Goal: Find specific page/section: Find specific page/section

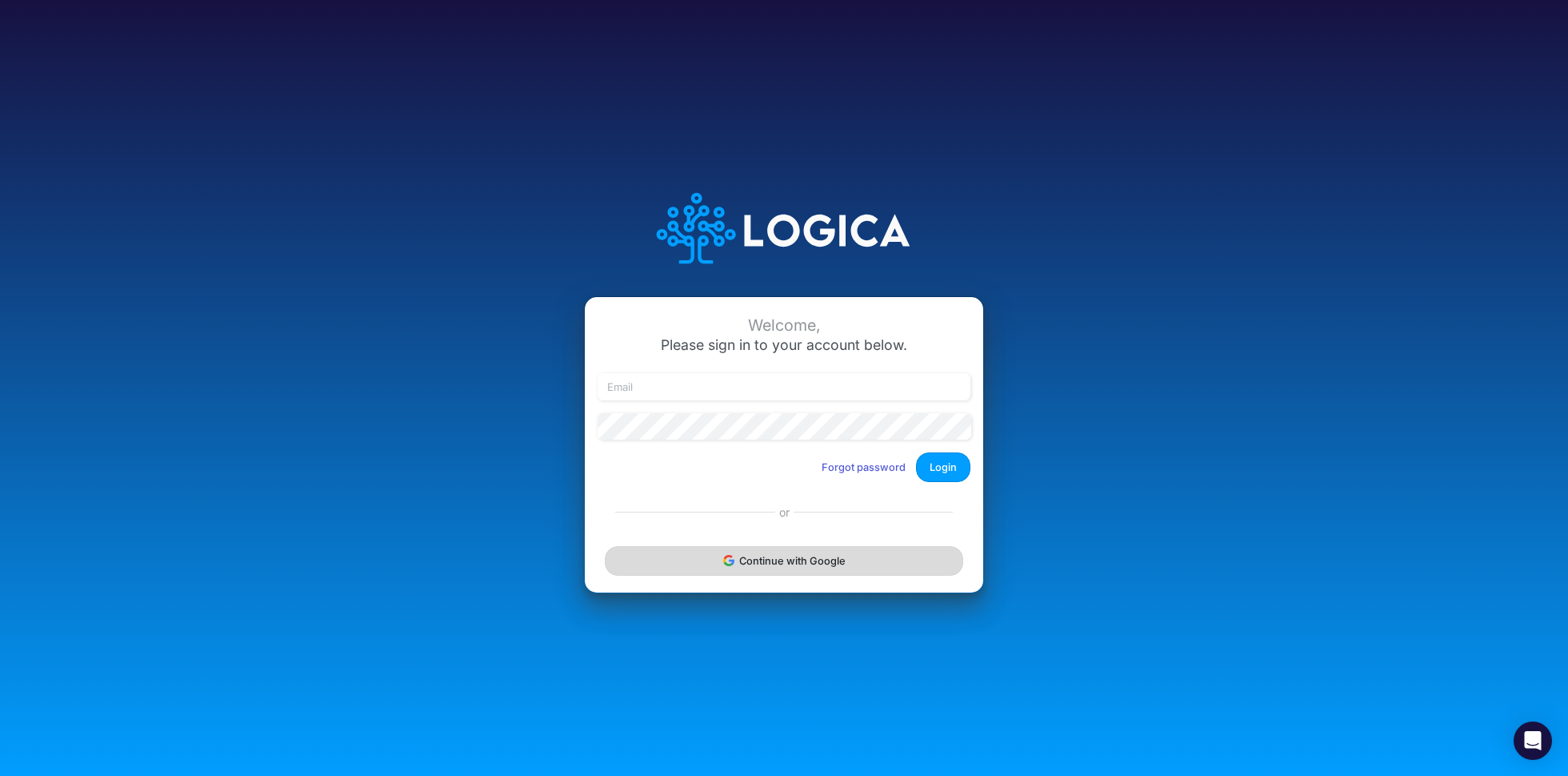
click at [701, 552] on button "Continue with Google" at bounding box center [784, 560] width 359 height 29
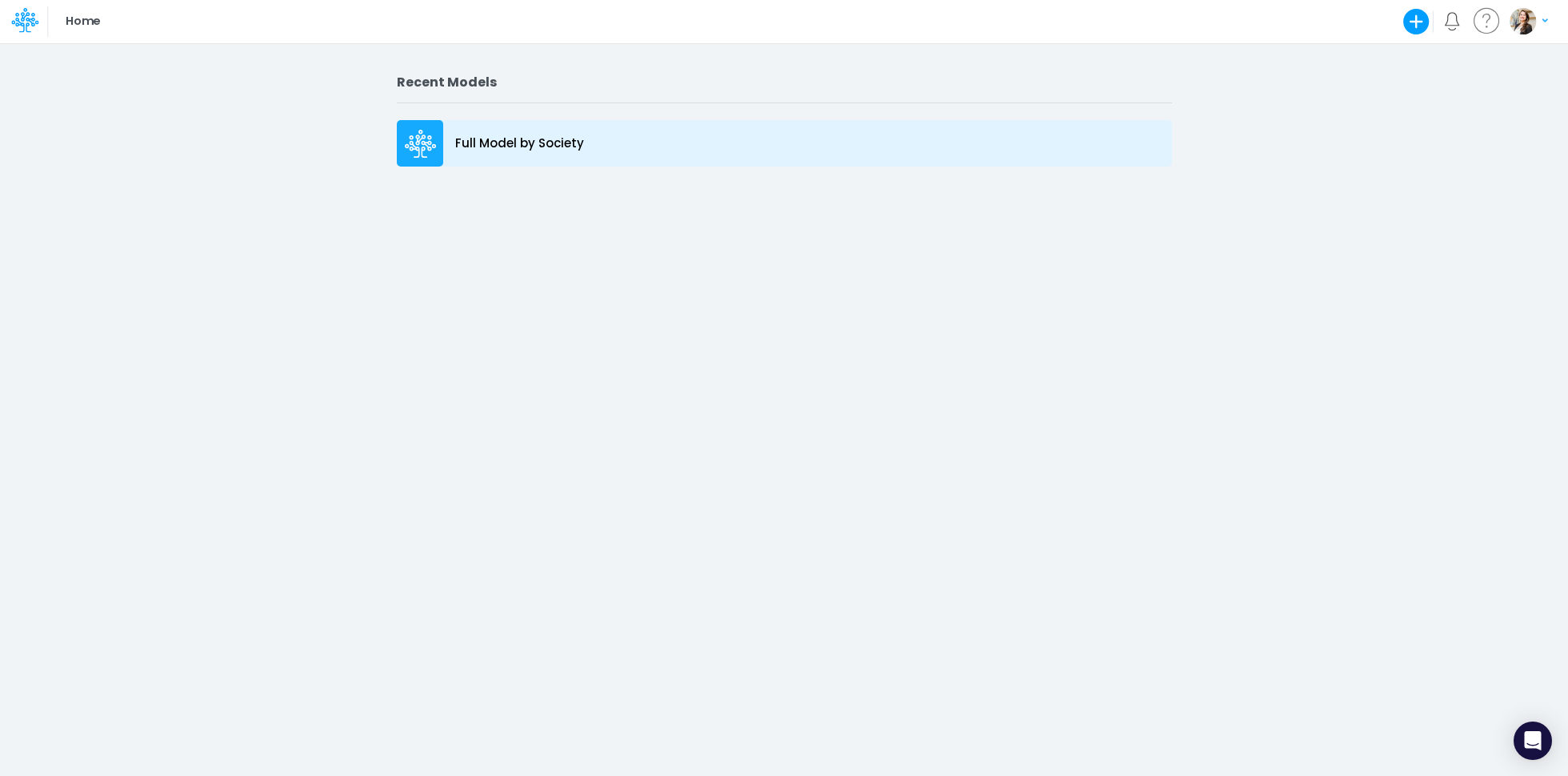
click at [538, 135] on p "Full Model by Society" at bounding box center [519, 144] width 129 height 19
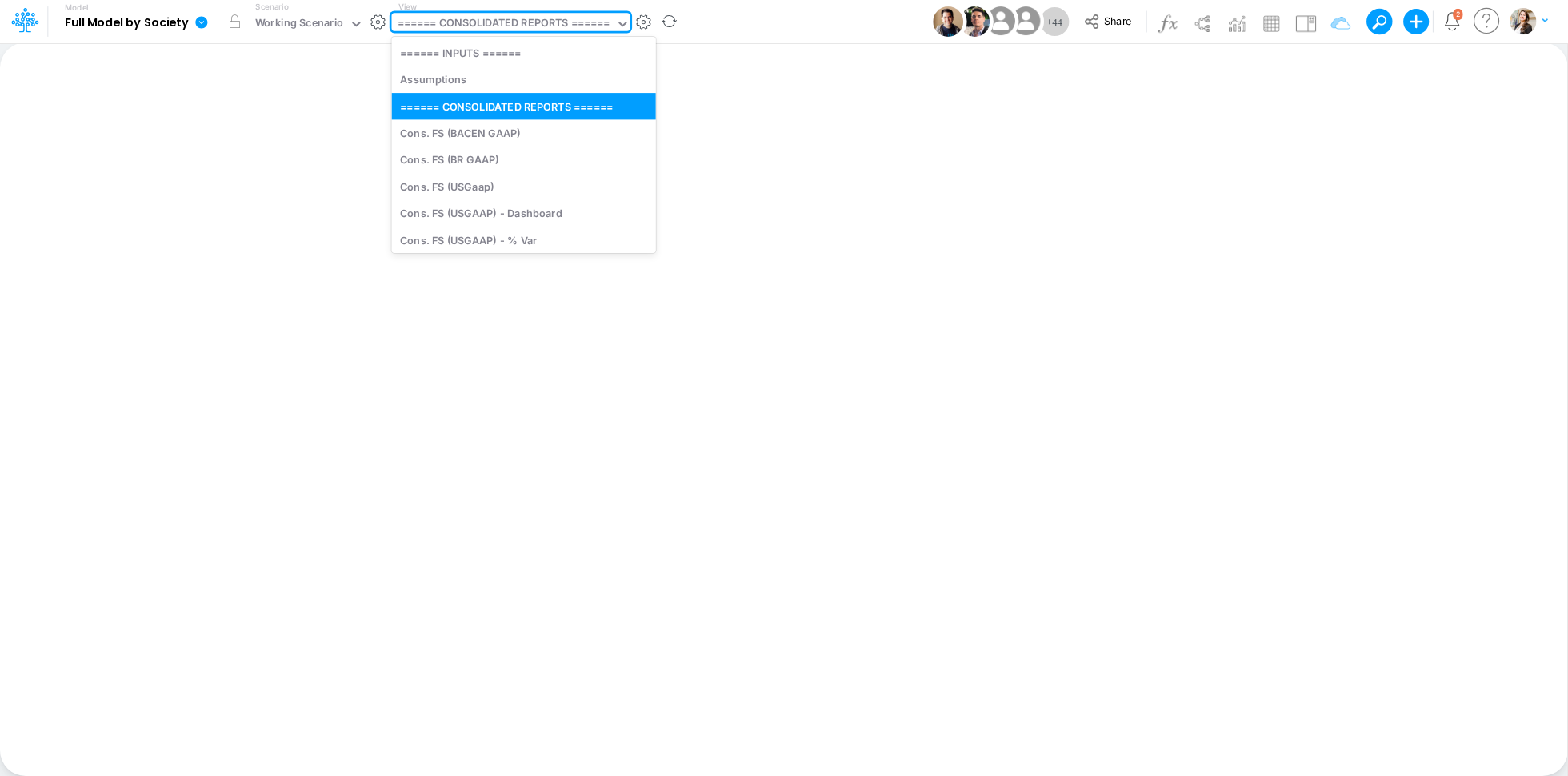
click at [482, 29] on div "====== CONSOLIDATED REPORTS ======" at bounding box center [503, 24] width 212 height 19
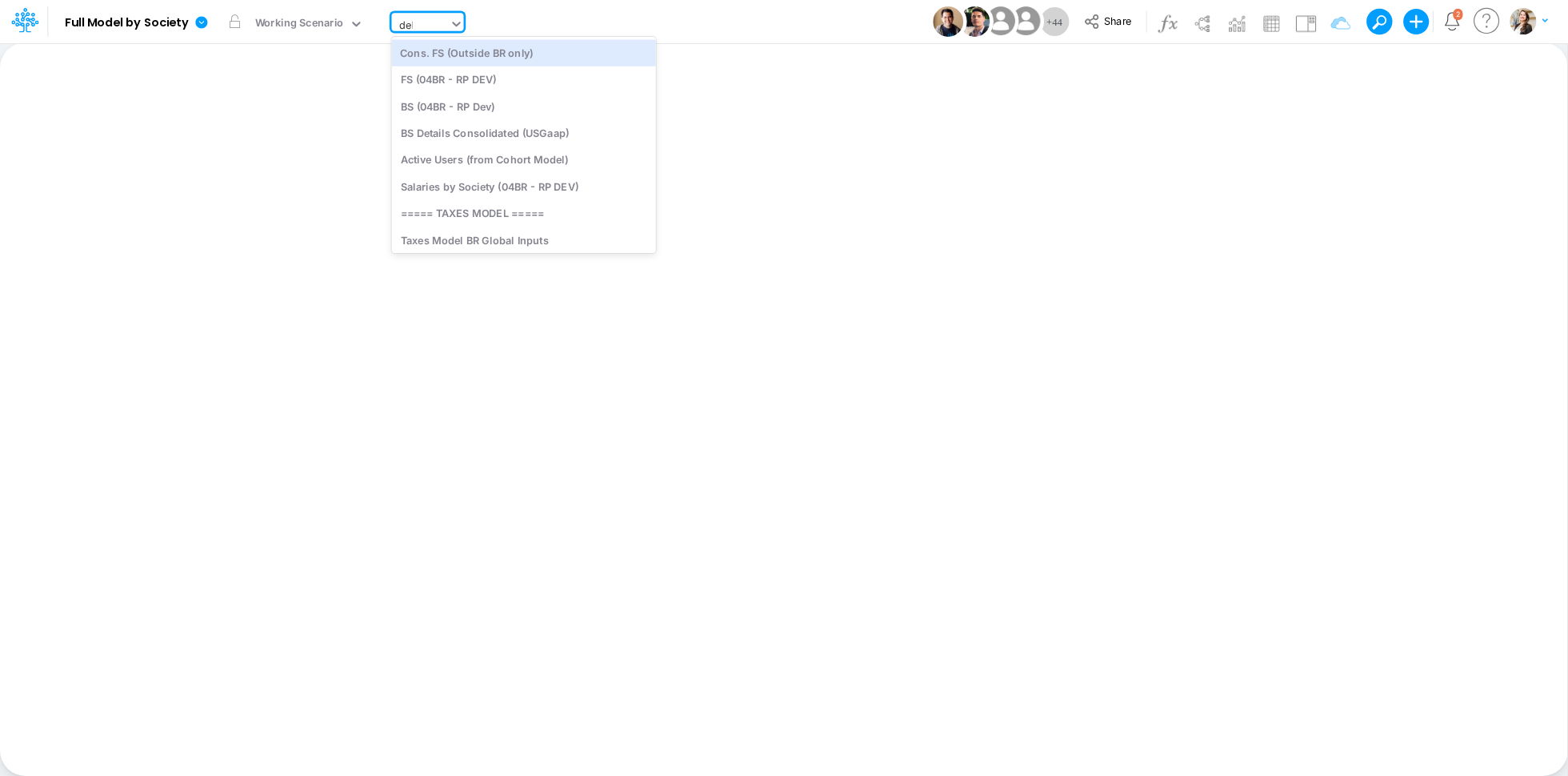
type input "debt"
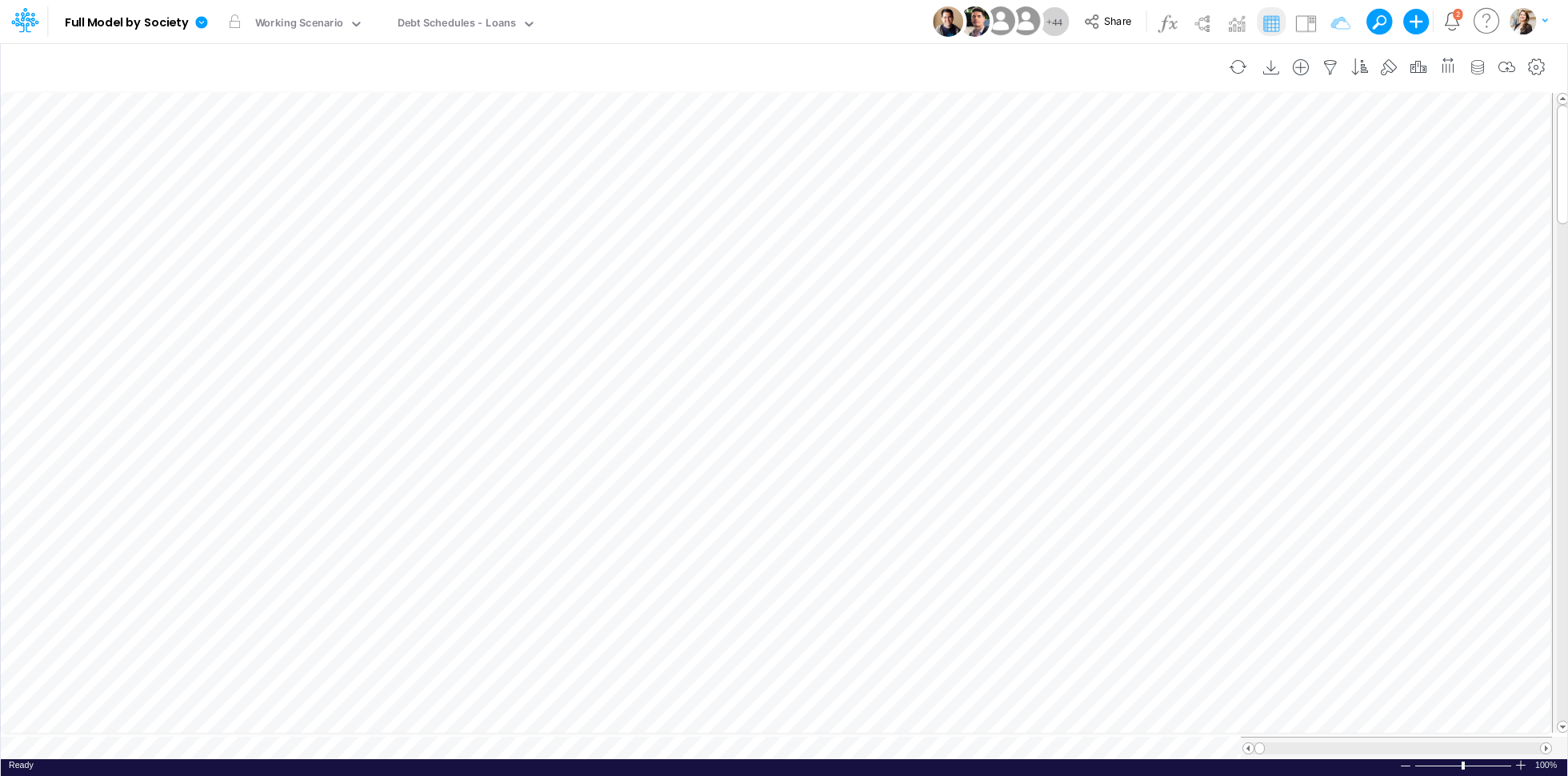
scroll to position [7, 2]
